Goal: Task Accomplishment & Management: Use online tool/utility

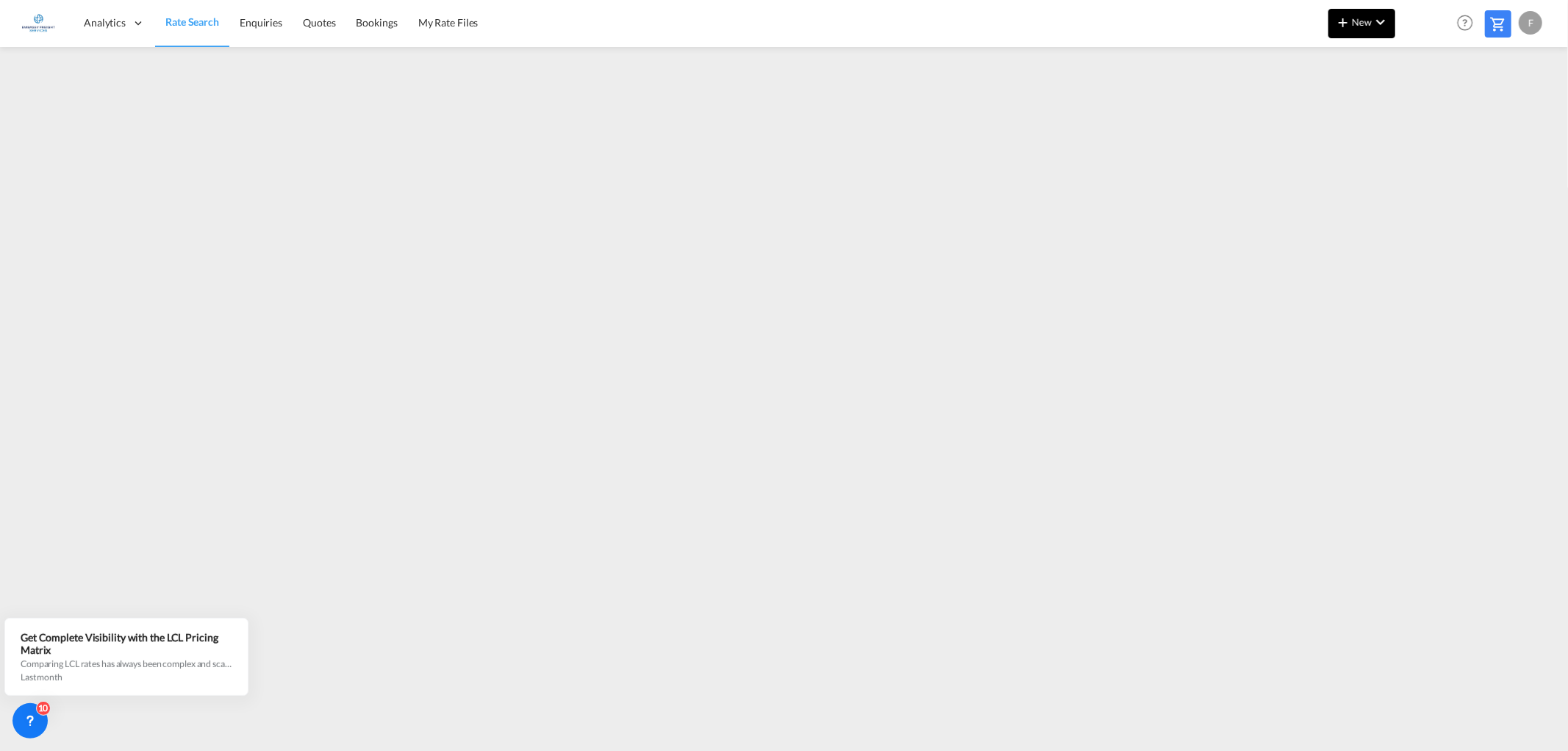
click at [1356, 21] on span "New" at bounding box center [1362, 21] width 55 height 12
click at [1429, 114] on span "Ratesheet" at bounding box center [1422, 110] width 16 height 30
